Goal: Information Seeking & Learning: Understand process/instructions

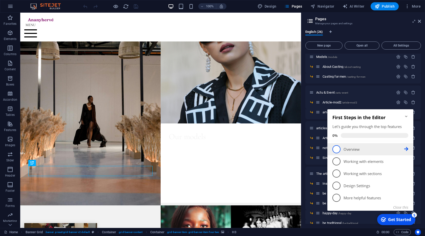
click at [348, 150] on p "Overview - incomplete" at bounding box center [374, 149] width 61 height 5
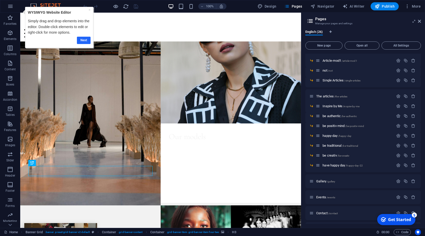
click at [84, 41] on link "Next" at bounding box center [84, 40] width 14 height 7
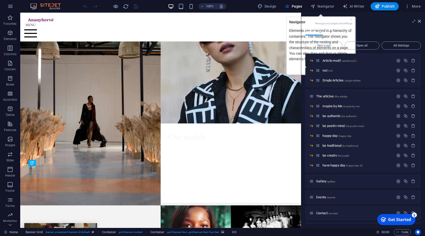
click at [343, 23] on h3 "Manage your pages and settings" at bounding box center [363, 23] width 96 height 5
click at [292, 70] on div "Next" at bounding box center [320, 66] width 63 height 7
click at [419, 22] on icon at bounding box center [419, 21] width 3 height 4
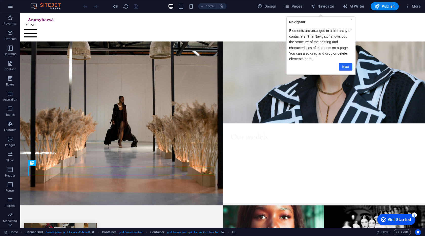
click at [350, 69] on link "Next" at bounding box center [346, 66] width 14 height 7
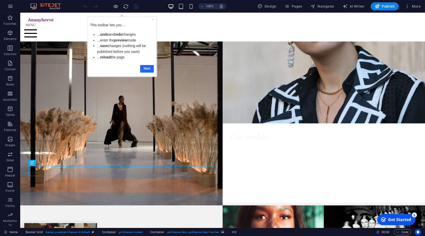
click at [147, 71] on link "Next" at bounding box center [147, 68] width 14 height 7
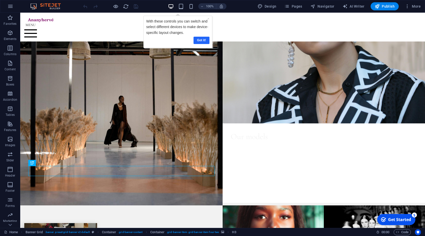
click at [203, 40] on link "Got it!" at bounding box center [201, 40] width 16 height 7
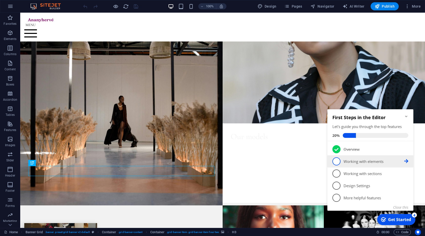
click at [345, 159] on link "2 Working with elements - incomplete" at bounding box center [371, 161] width 76 height 8
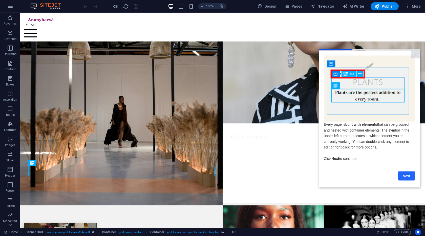
click at [407, 177] on link "Next" at bounding box center [406, 175] width 17 height 9
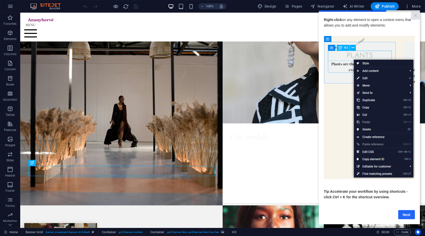
click at [407, 216] on link "Next" at bounding box center [406, 214] width 17 height 9
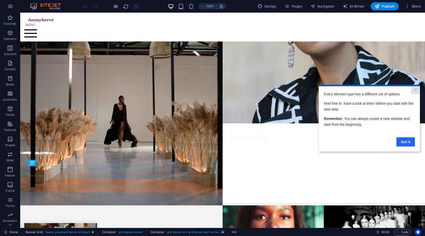
click at [406, 142] on link "Got it" at bounding box center [406, 141] width 18 height 9
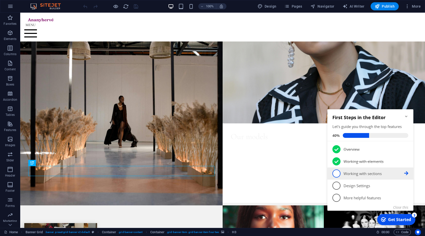
click at [356, 174] on p "Working with sections - incomplete" at bounding box center [374, 173] width 61 height 5
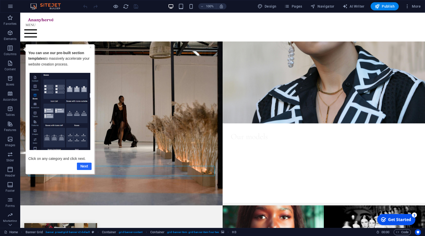
click at [83, 165] on link "Next" at bounding box center [84, 165] width 15 height 7
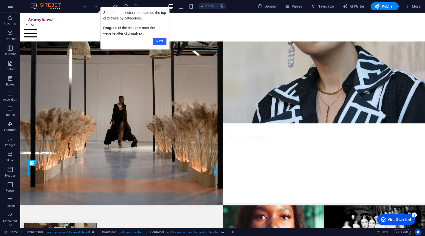
click at [162, 43] on link "Next" at bounding box center [160, 41] width 14 height 7
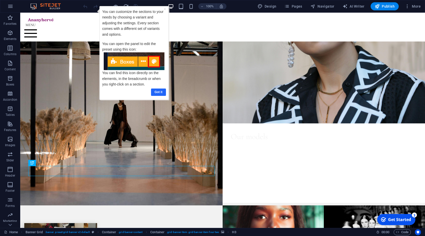
click at [159, 94] on link "Got it" at bounding box center [158, 92] width 15 height 7
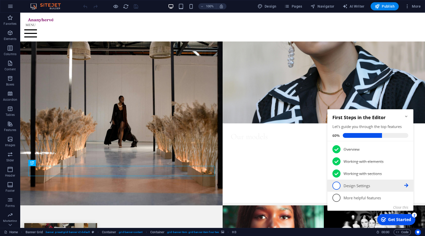
click at [353, 190] on link "4 Design Settings - incomplete" at bounding box center [371, 186] width 76 height 8
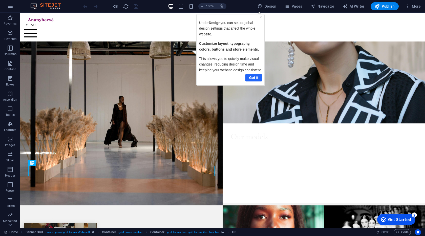
click at [252, 81] on link "Got it" at bounding box center [253, 77] width 16 height 7
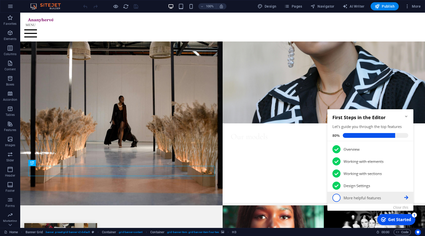
click at [358, 196] on p "More helpful features - incomplete" at bounding box center [374, 197] width 61 height 5
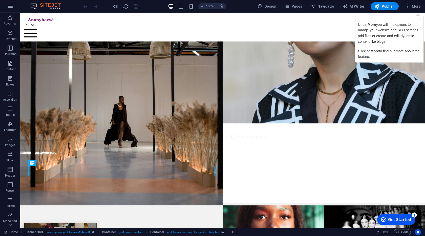
click at [411, 39] on p "Under More you will find options to mange your website and SEO settings, add fi…" at bounding box center [389, 33] width 63 height 23
click at [419, 20] on link "×" at bounding box center [420, 19] width 2 height 4
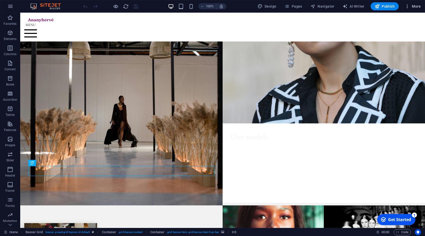
click at [416, 6] on span "More" at bounding box center [413, 6] width 16 height 5
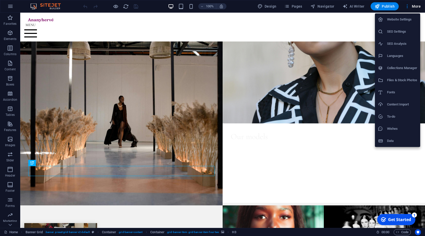
click at [416, 7] on div at bounding box center [212, 118] width 425 height 236
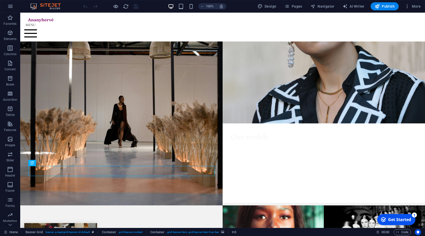
click at [400, 217] on div "Get Started" at bounding box center [399, 220] width 23 height 6
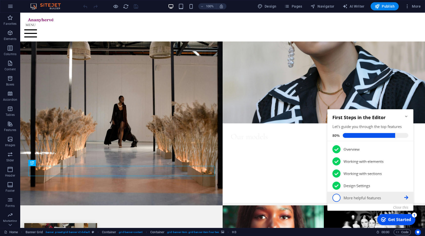
click at [364, 198] on p "More helpful features - incomplete" at bounding box center [374, 197] width 61 height 5
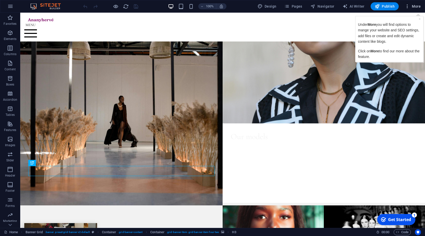
click at [416, 7] on span "More" at bounding box center [413, 6] width 16 height 5
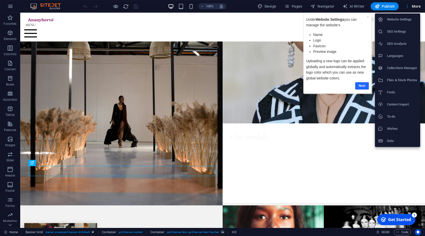
click at [361, 87] on link "Next" at bounding box center [362, 85] width 14 height 7
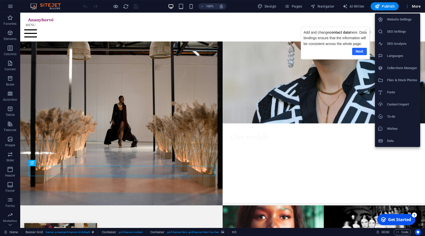
click at [362, 51] on link "Next" at bounding box center [359, 51] width 15 height 7
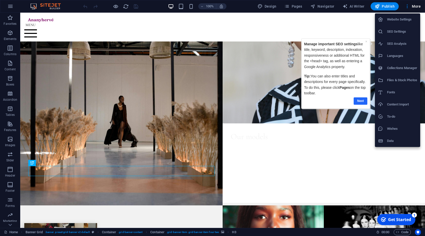
click at [362, 102] on link "Next" at bounding box center [361, 100] width 14 height 7
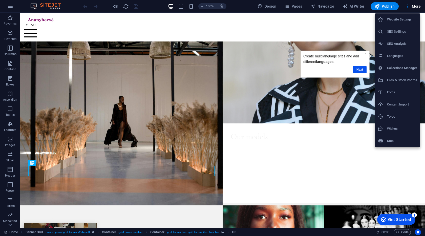
click at [363, 74] on div "Next" at bounding box center [334, 70] width 63 height 10
click at [362, 69] on link "Next" at bounding box center [360, 69] width 14 height 7
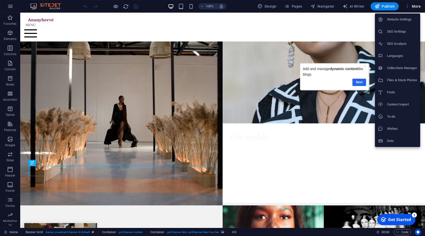
click at [362, 84] on link "Next" at bounding box center [360, 82] width 14 height 7
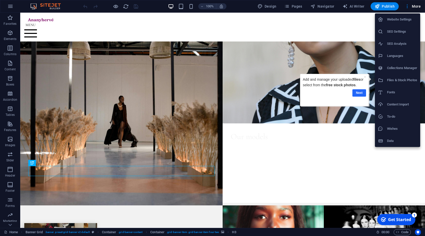
click at [361, 94] on link "Next" at bounding box center [360, 92] width 14 height 7
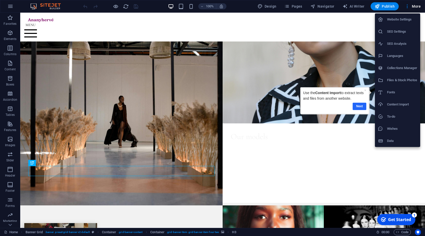
click at [360, 106] on link "Next" at bounding box center [360, 106] width 14 height 7
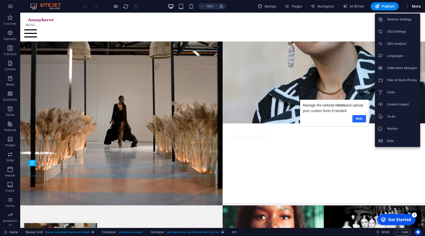
click at [357, 118] on link "Next" at bounding box center [359, 118] width 14 height 7
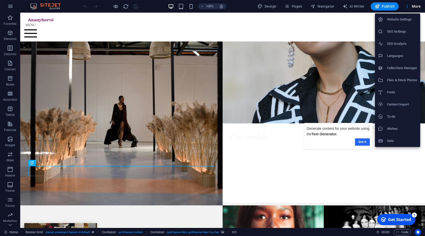
click at [364, 142] on link "Got it" at bounding box center [362, 141] width 15 height 7
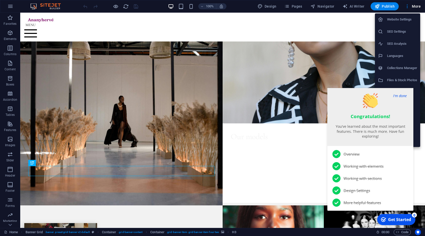
click at [405, 96] on button "I'm done" at bounding box center [400, 95] width 17 height 5
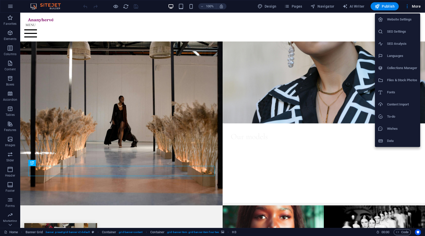
click at [386, 8] on div at bounding box center [212, 118] width 425 height 236
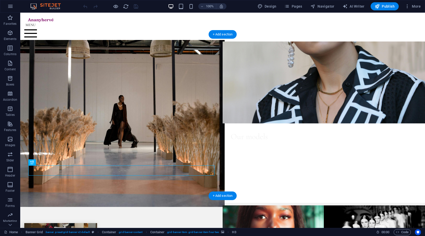
scroll to position [29, 0]
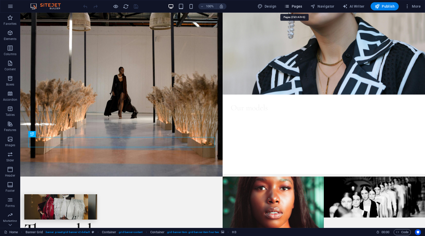
click at [301, 5] on span "Pages" at bounding box center [293, 6] width 18 height 5
